Goal: Transaction & Acquisition: Book appointment/travel/reservation

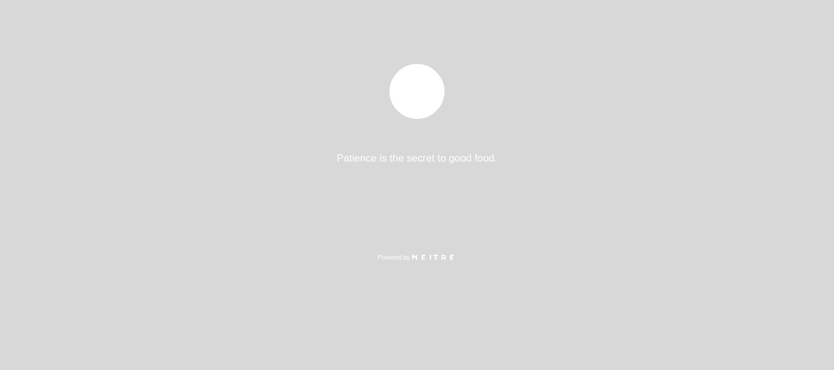
select select "es"
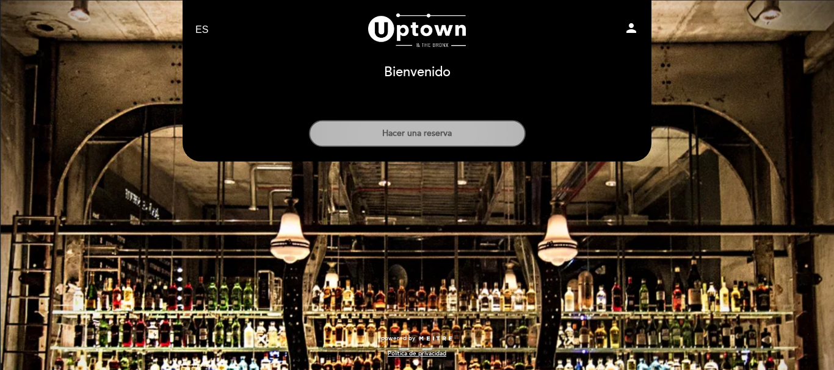
click at [410, 137] on button "Hacer una reserva" at bounding box center [417, 133] width 217 height 27
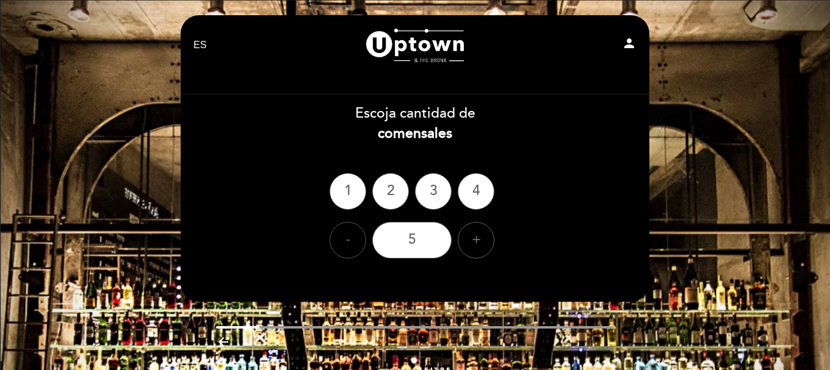
click at [347, 245] on div "-" at bounding box center [348, 240] width 37 height 37
drag, startPoint x: 350, startPoint y: 244, endPoint x: 417, endPoint y: 222, distance: 70.1
click at [351, 244] on div "-" at bounding box center [348, 240] width 37 height 37
click at [489, 253] on div "+" at bounding box center [476, 240] width 37 height 37
click at [486, 250] on div "+" at bounding box center [476, 240] width 37 height 37
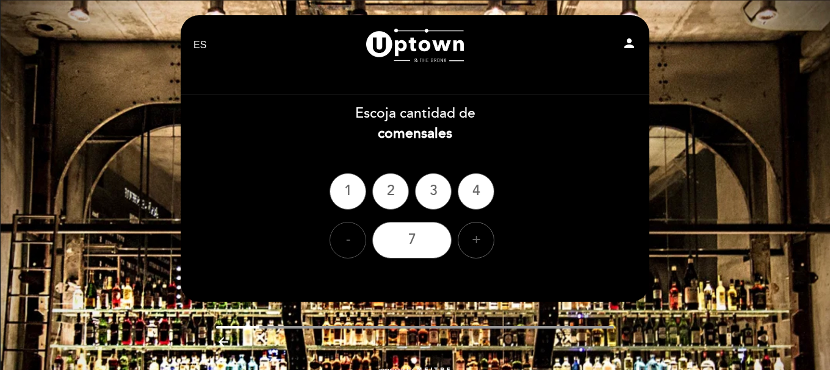
click at [358, 247] on div "-" at bounding box center [348, 240] width 37 height 37
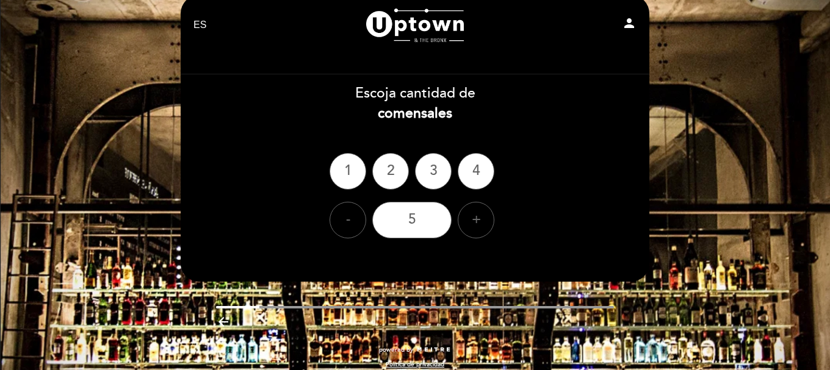
scroll to position [31, 0]
